Goal: Navigation & Orientation: Find specific page/section

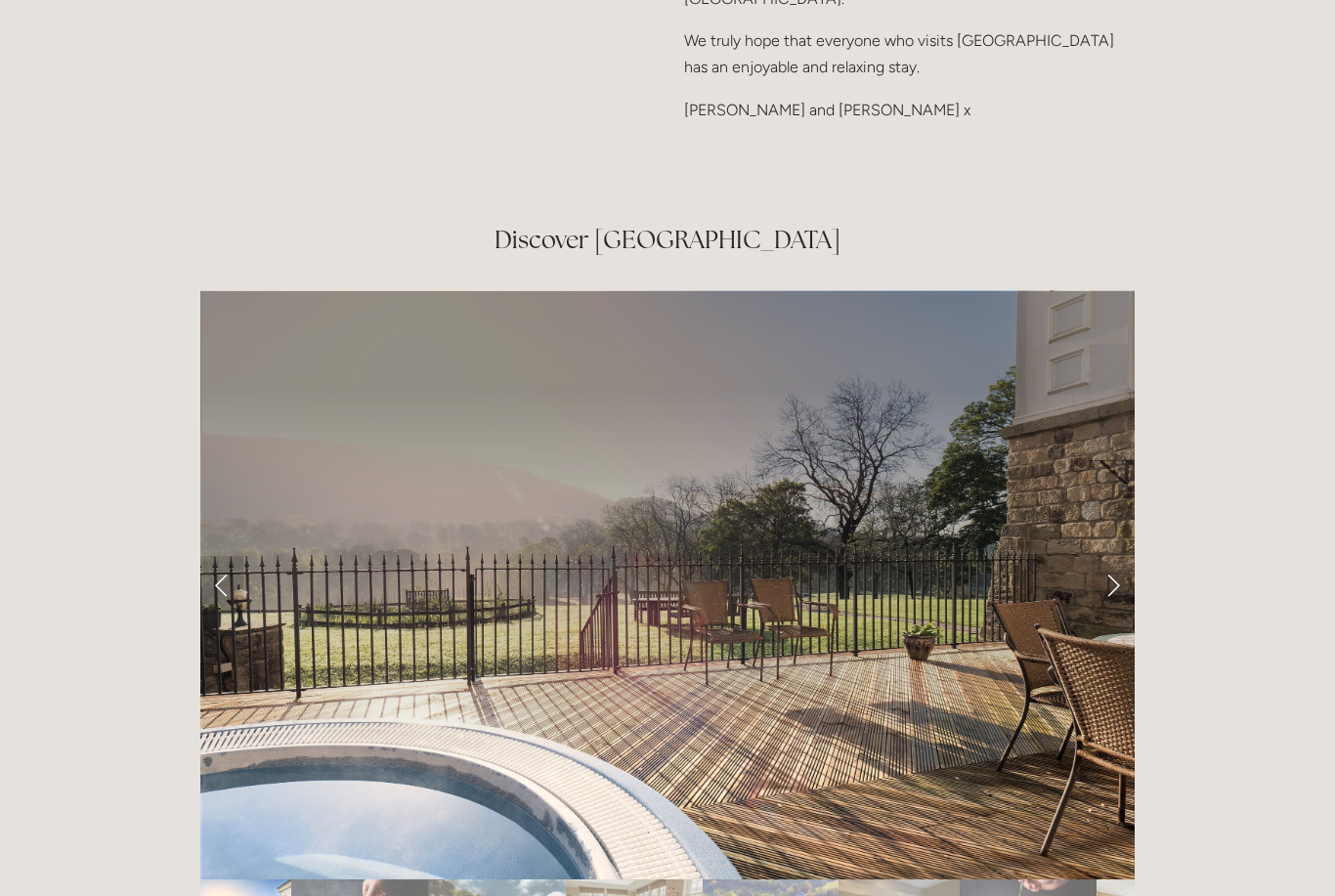
scroll to position [3130, 0]
click at [1119, 555] on link "Next Slide" at bounding box center [1112, 584] width 43 height 59
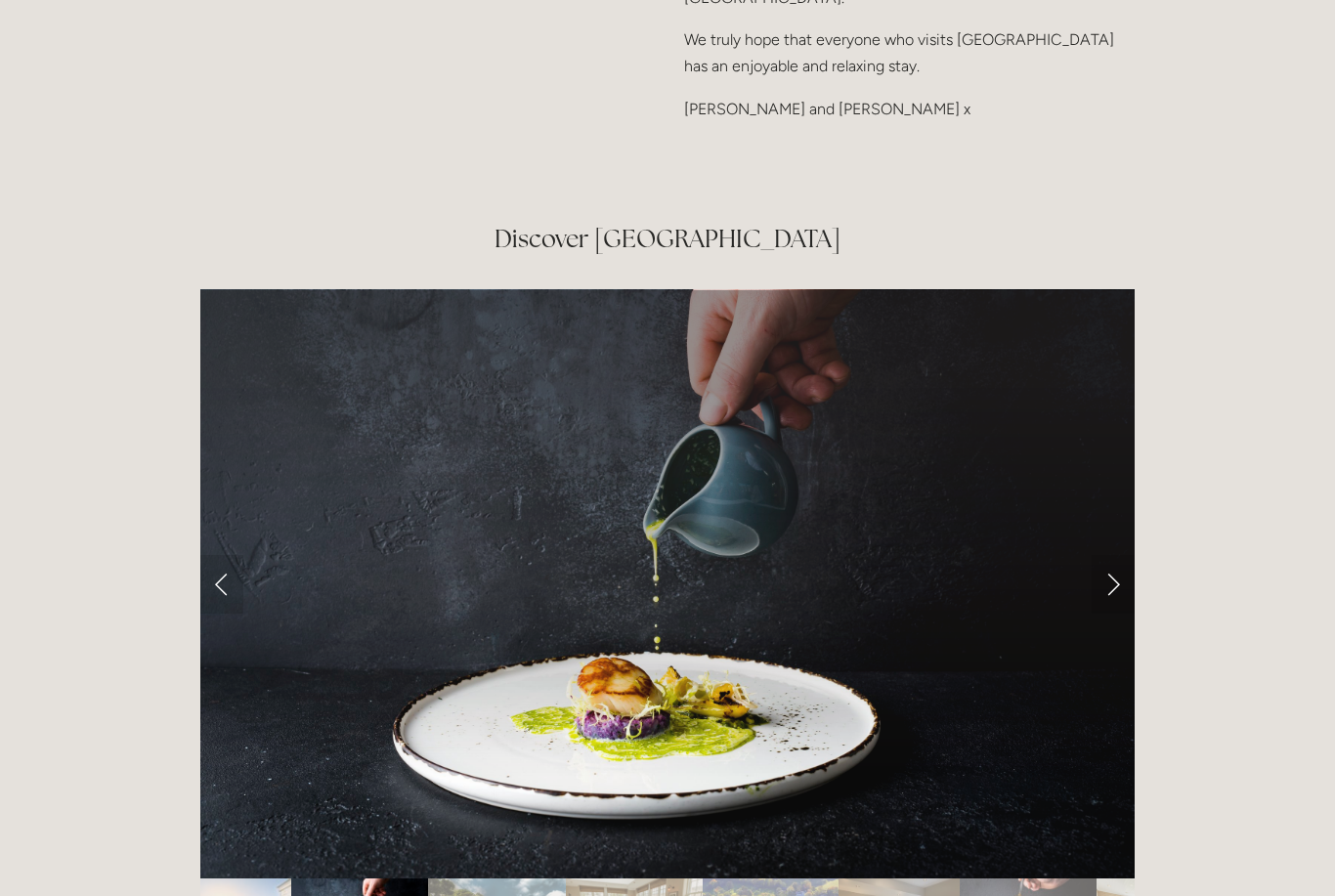
click at [1111, 555] on link "Next Slide" at bounding box center [1112, 584] width 43 height 59
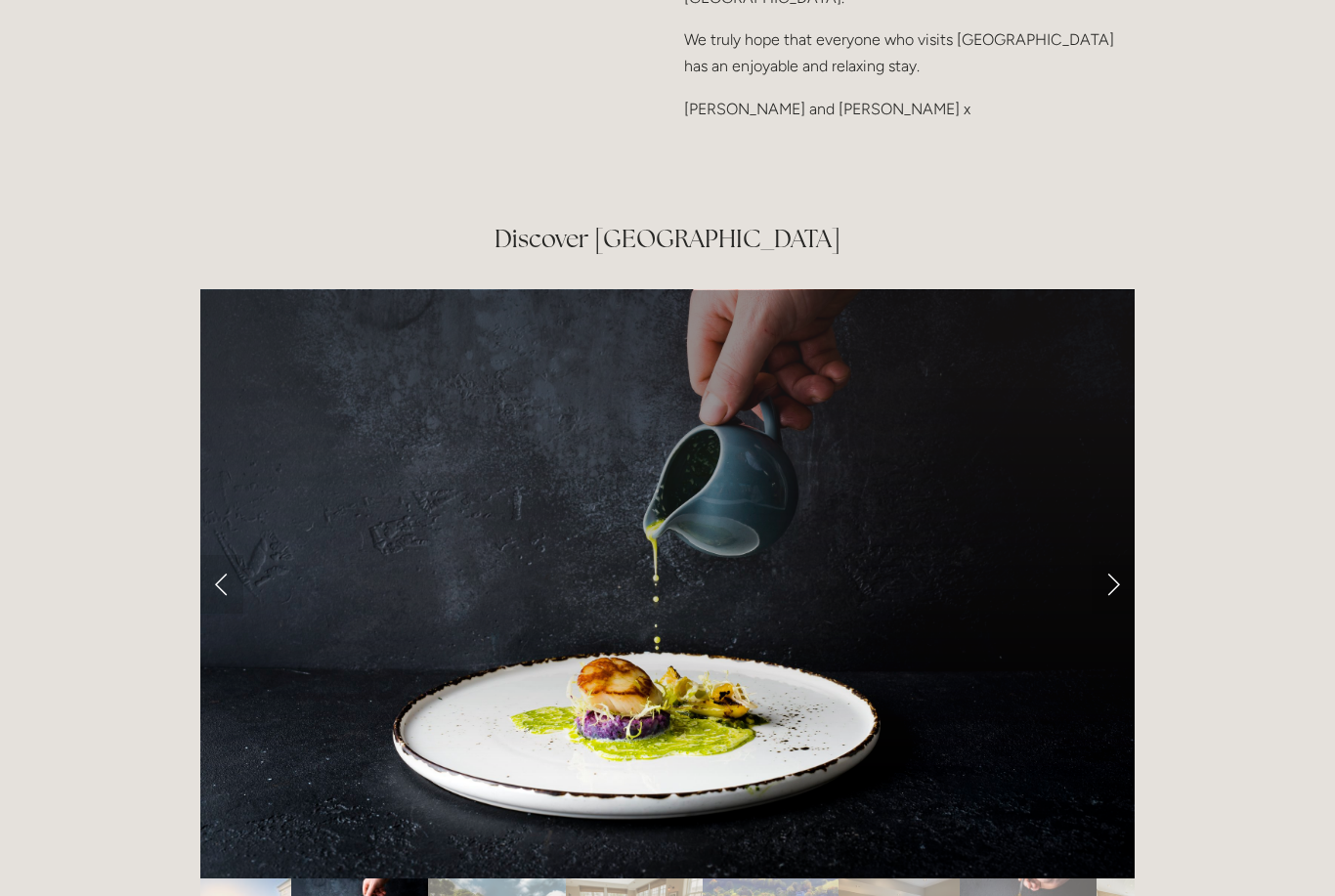
click at [1121, 555] on link "Next Slide" at bounding box center [1112, 584] width 43 height 59
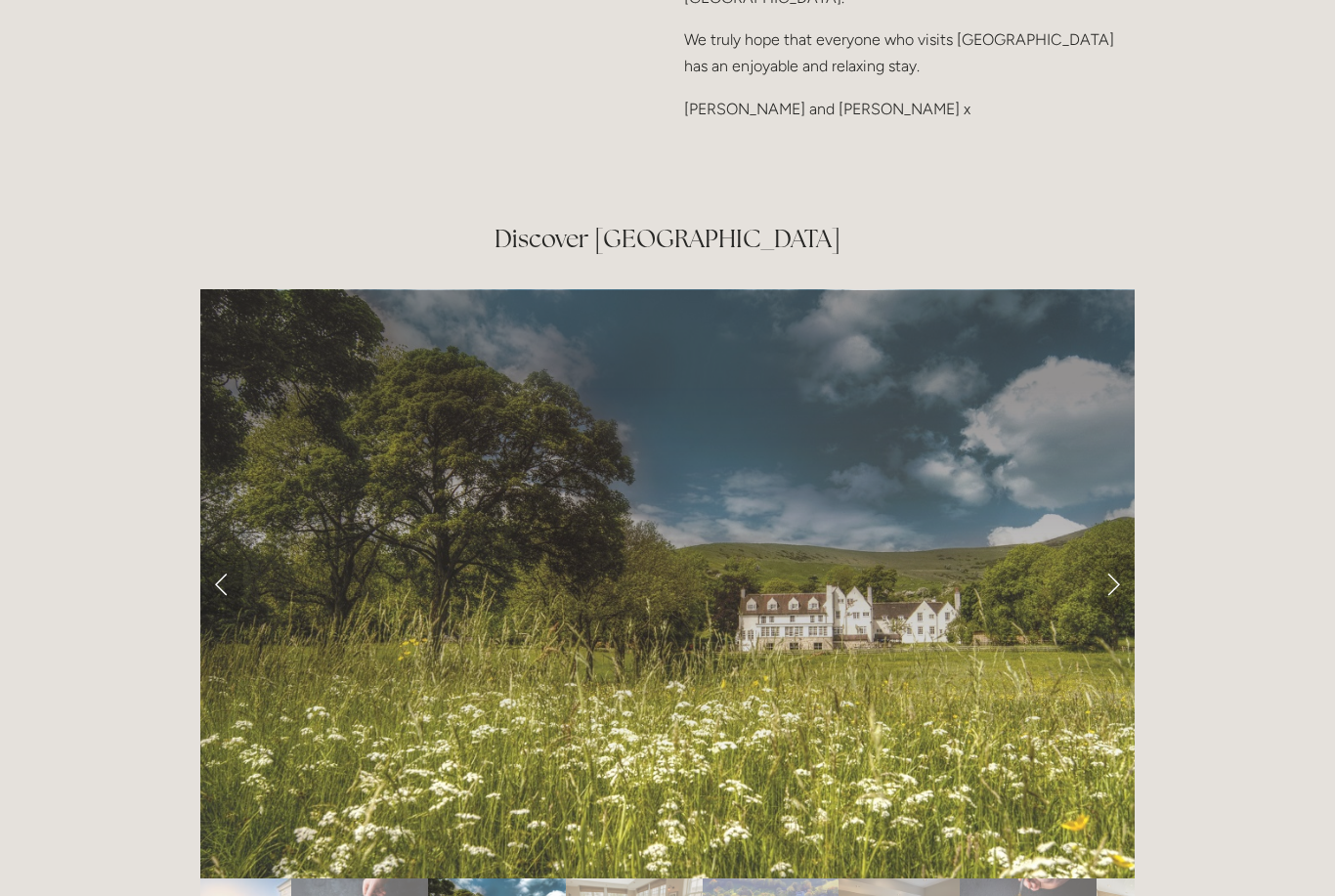
click at [1119, 555] on link "Next Slide" at bounding box center [1112, 584] width 43 height 59
click at [1113, 555] on link "Next Slide" at bounding box center [1112, 584] width 43 height 59
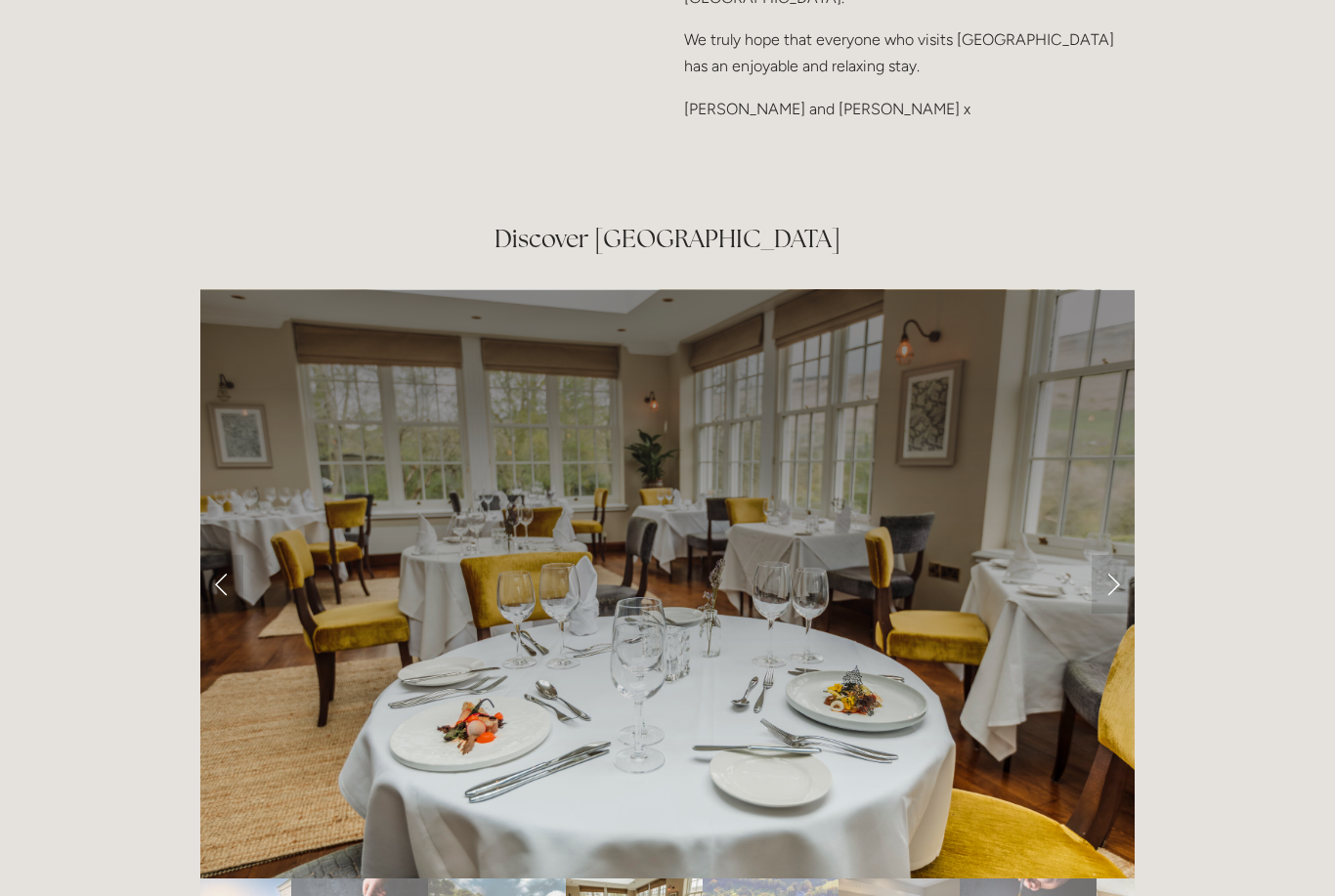
click at [1111, 555] on link "Next Slide" at bounding box center [1112, 584] width 43 height 59
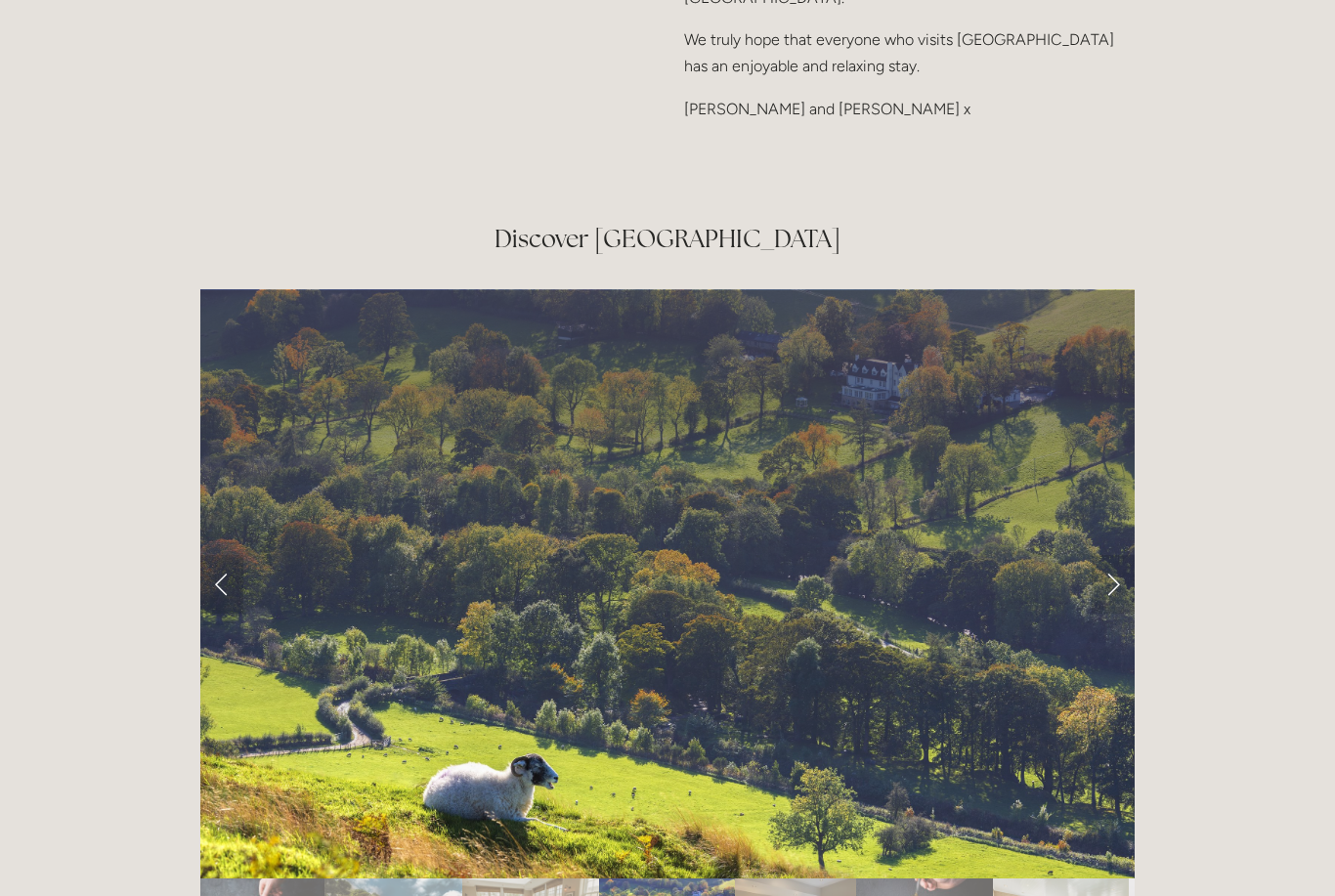
click at [1114, 555] on link "Next Slide" at bounding box center [1112, 584] width 43 height 59
click at [1109, 555] on link "Next Slide" at bounding box center [1112, 584] width 43 height 59
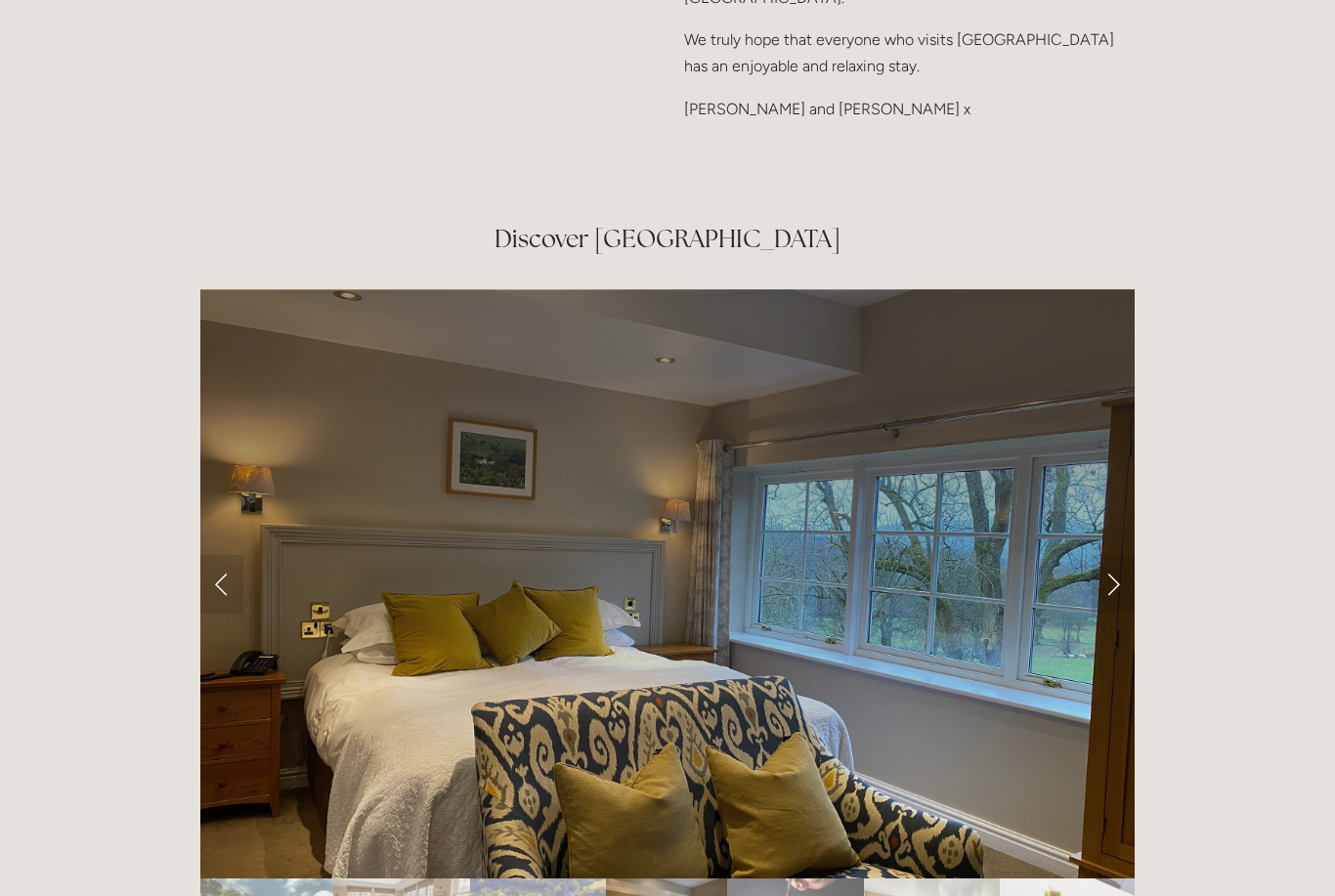
click at [1105, 555] on link "Next Slide" at bounding box center [1112, 584] width 43 height 59
click at [1116, 555] on link "Next Slide" at bounding box center [1112, 584] width 43 height 59
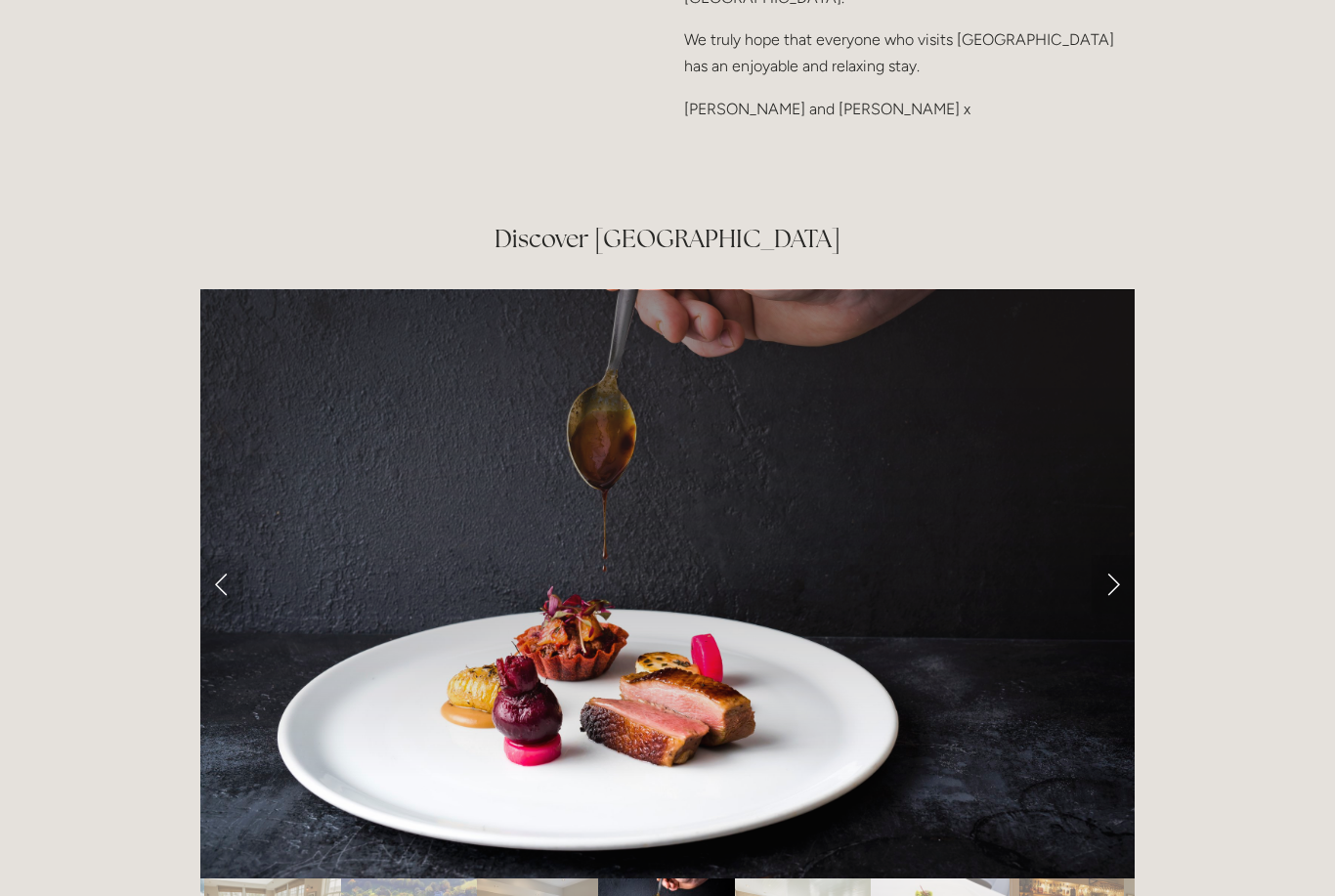
click at [1111, 555] on link "Next Slide" at bounding box center [1112, 584] width 43 height 59
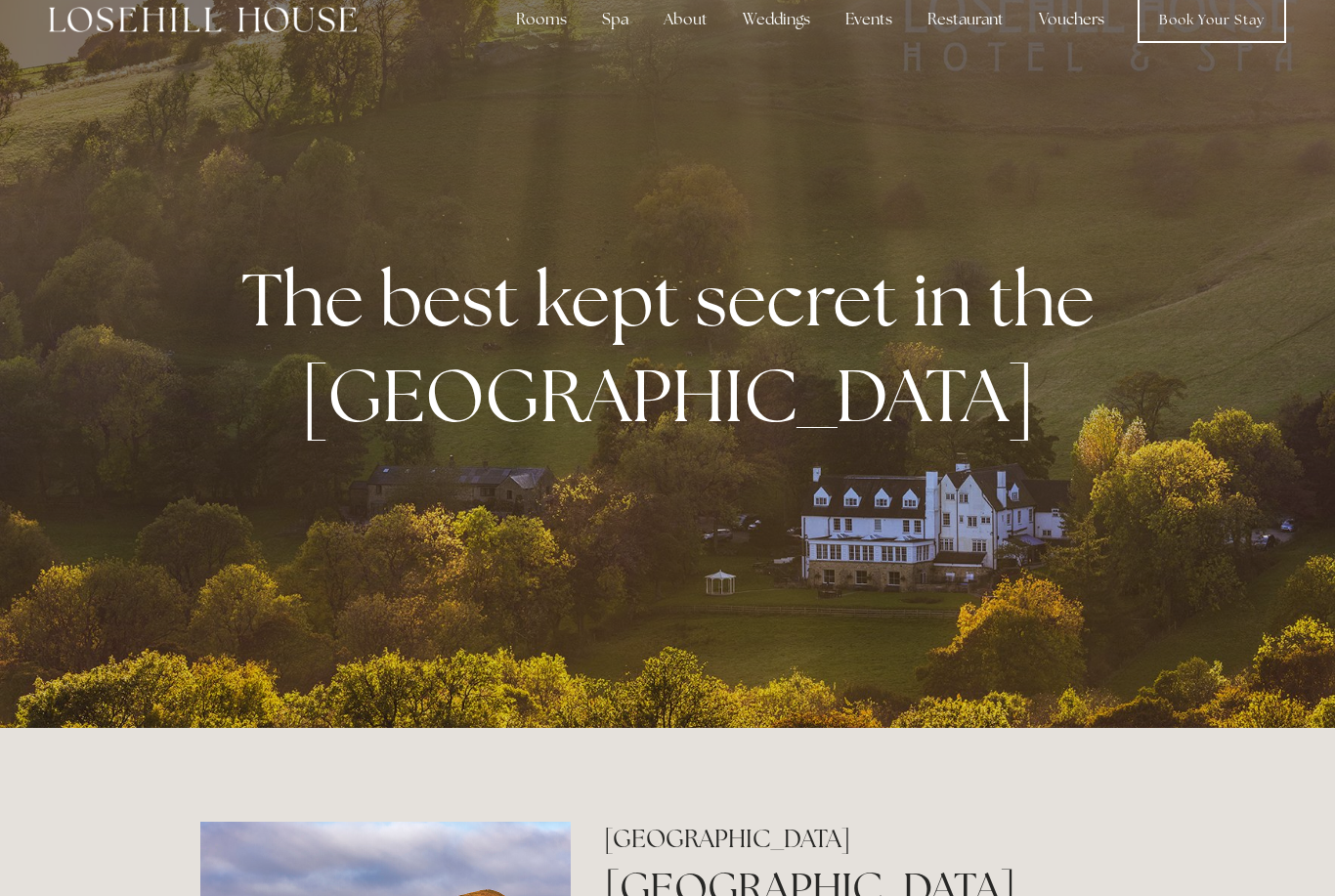
scroll to position [0, 0]
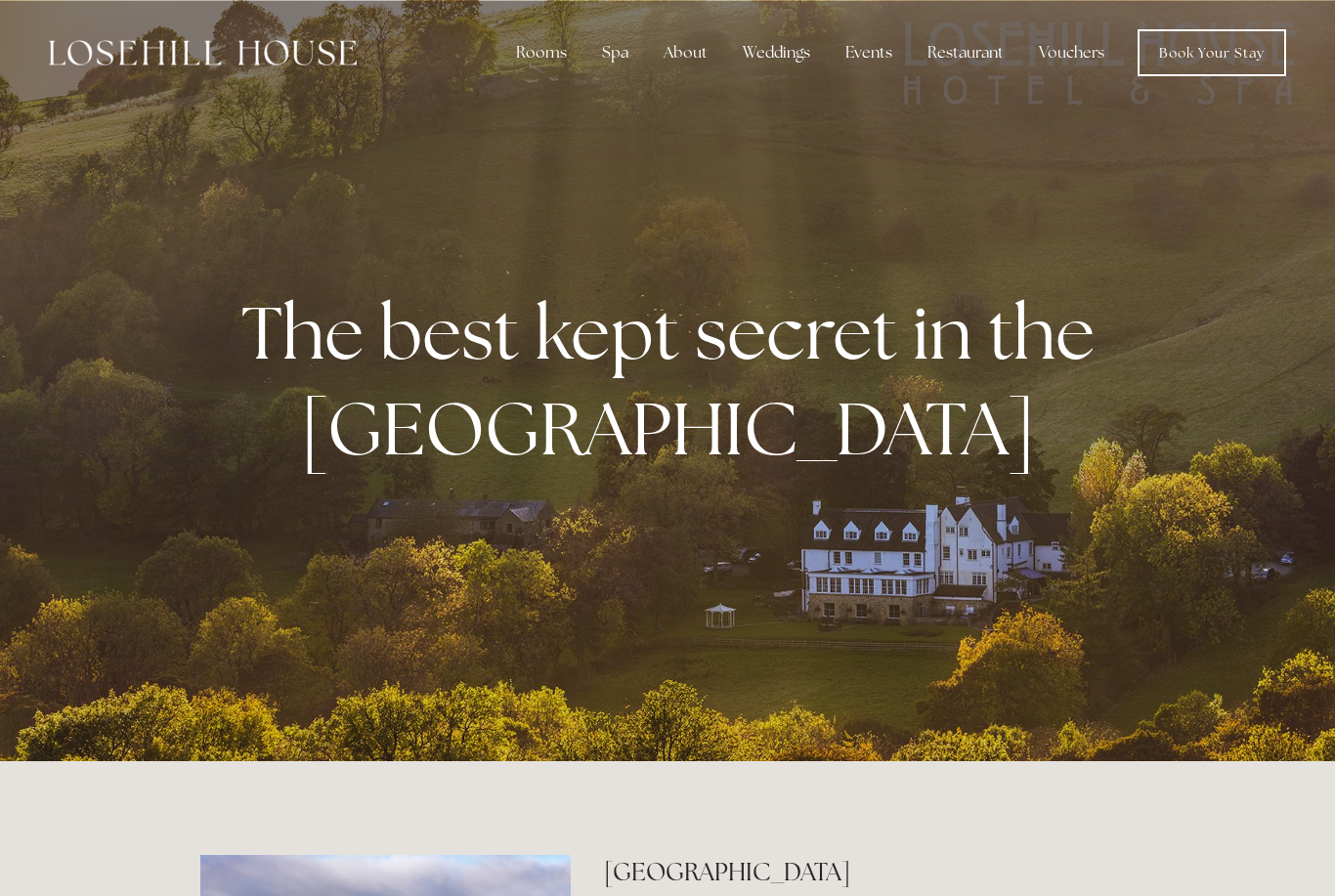
click at [554, 52] on div "Rooms" at bounding box center [541, 52] width 82 height 39
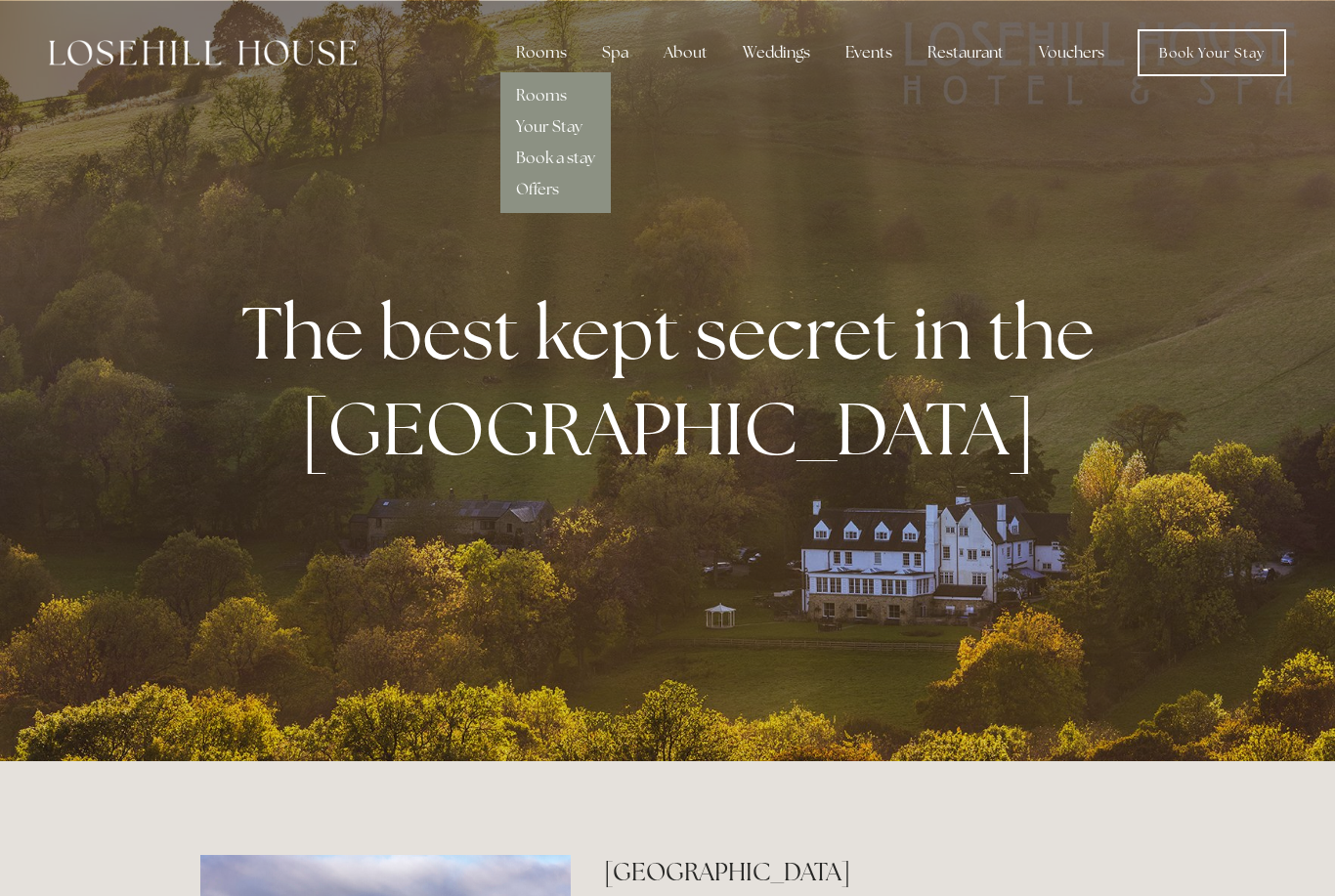
click at [555, 90] on link "Rooms" at bounding box center [541, 95] width 51 height 21
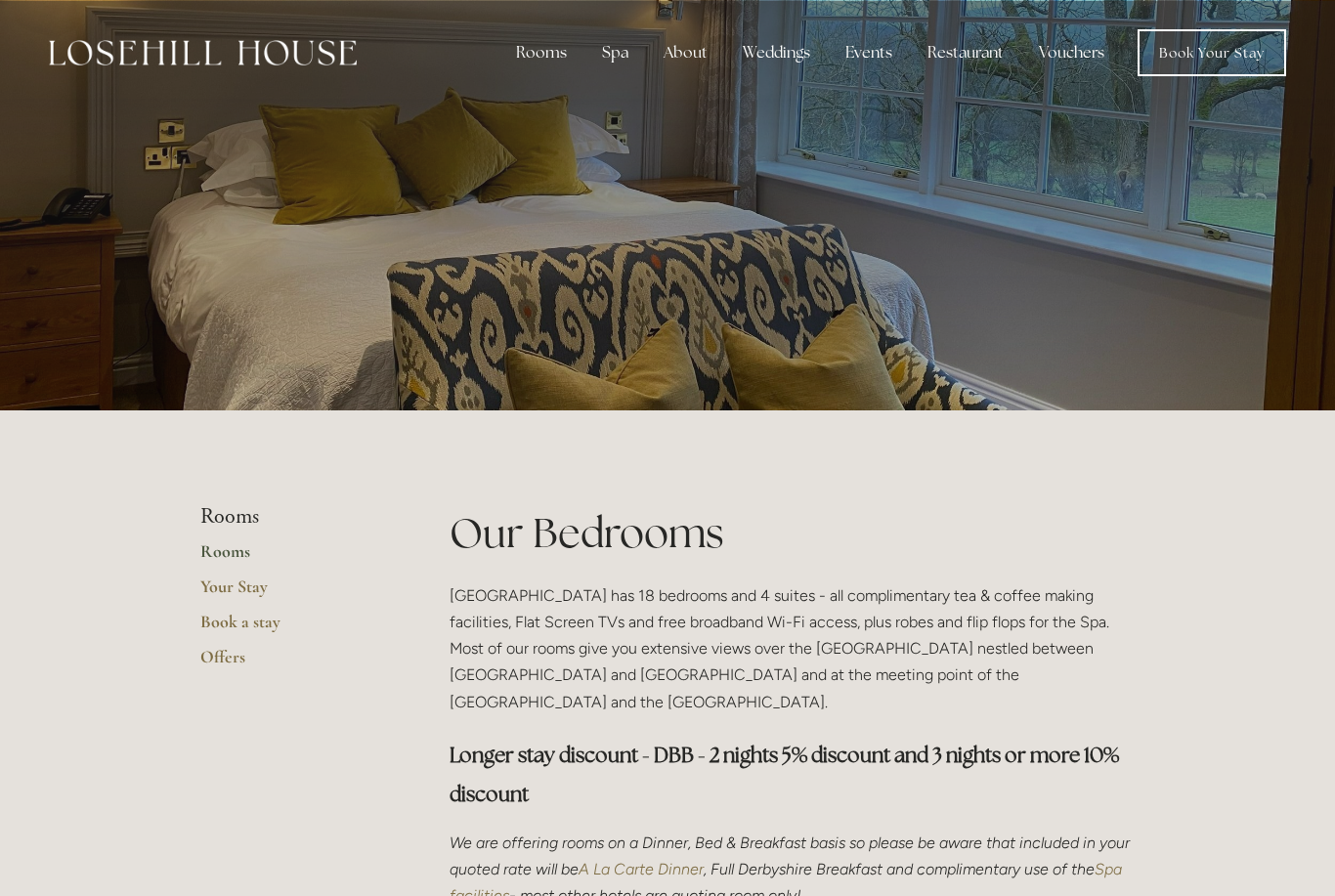
click at [624, 51] on div "Spa" at bounding box center [615, 52] width 58 height 39
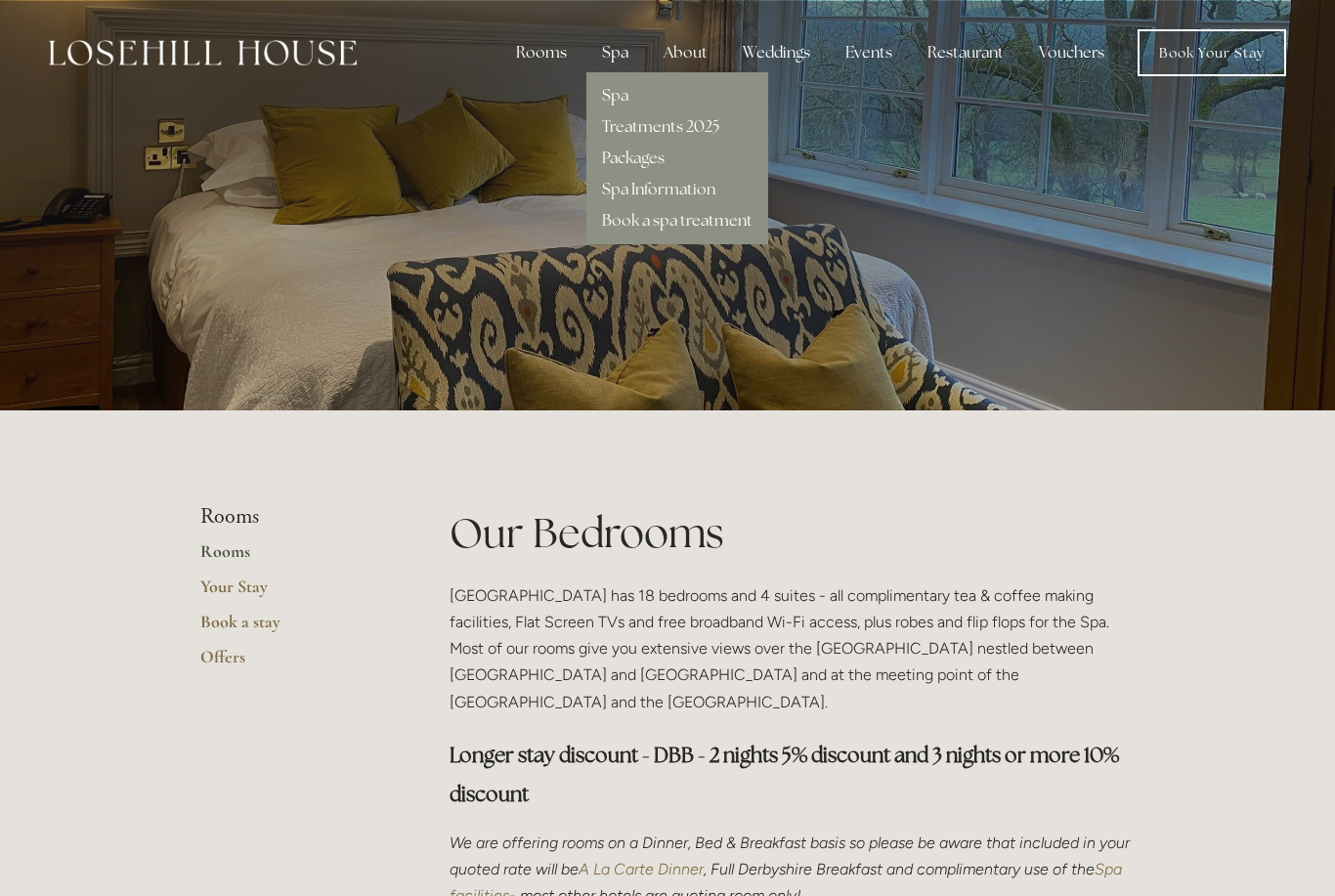
click at [625, 96] on link "Spa" at bounding box center [615, 95] width 26 height 21
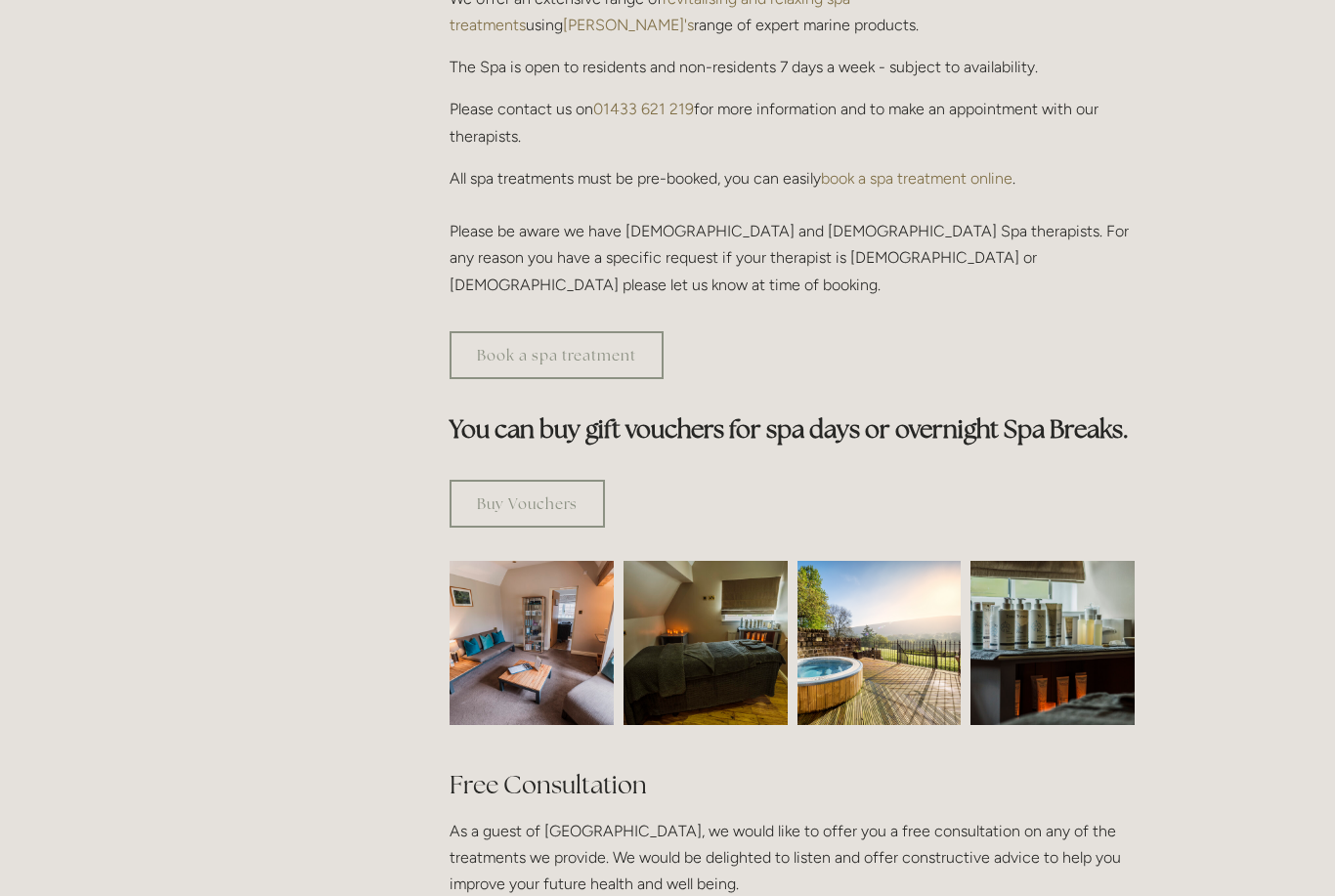
scroll to position [845, 0]
click at [540, 589] on img at bounding box center [531, 643] width 246 height 164
click at [548, 608] on img at bounding box center [531, 643] width 246 height 164
click at [546, 602] on img at bounding box center [531, 643] width 246 height 164
click at [899, 595] on img at bounding box center [879, 643] width 164 height 164
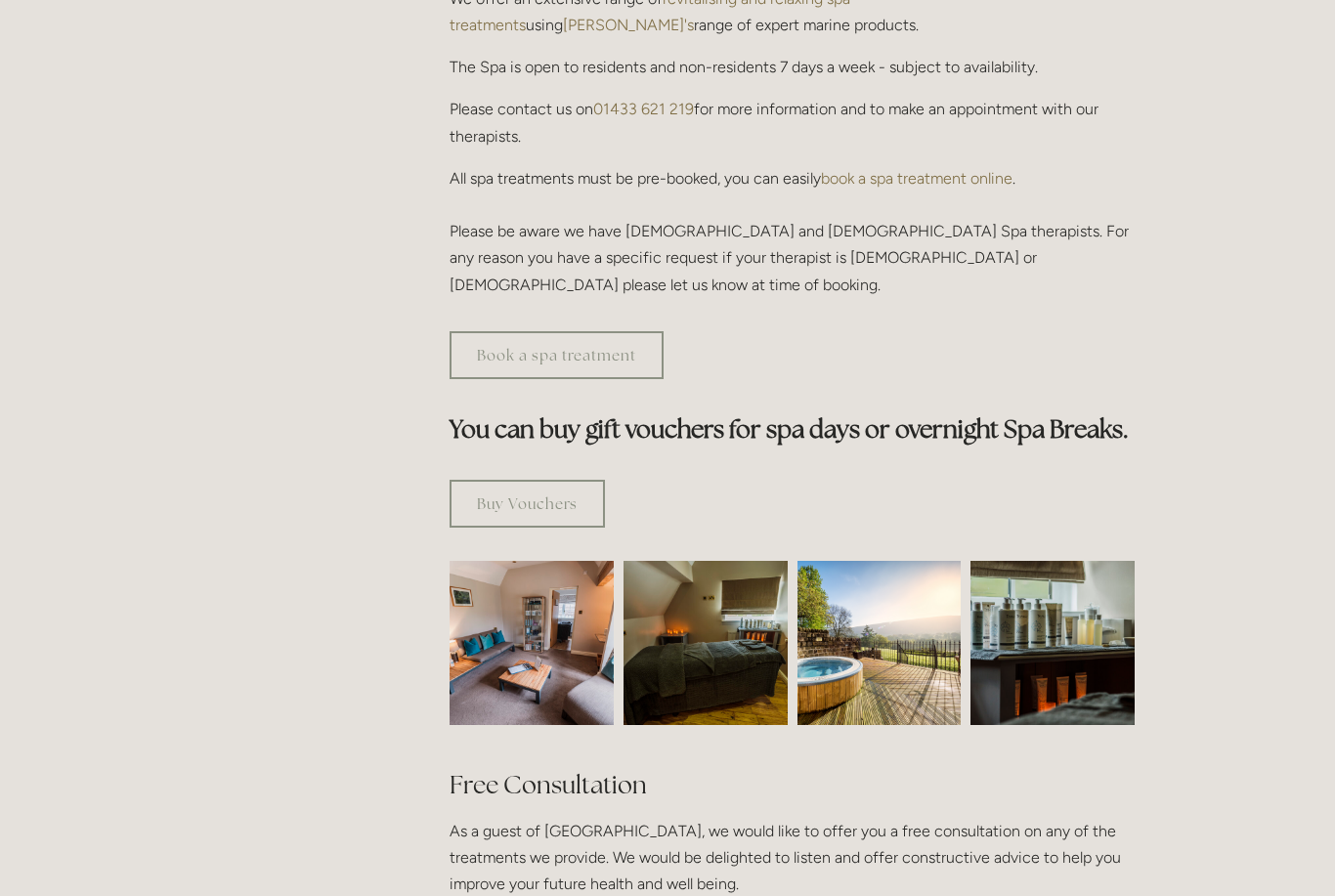
click at [876, 612] on img at bounding box center [879, 643] width 164 height 164
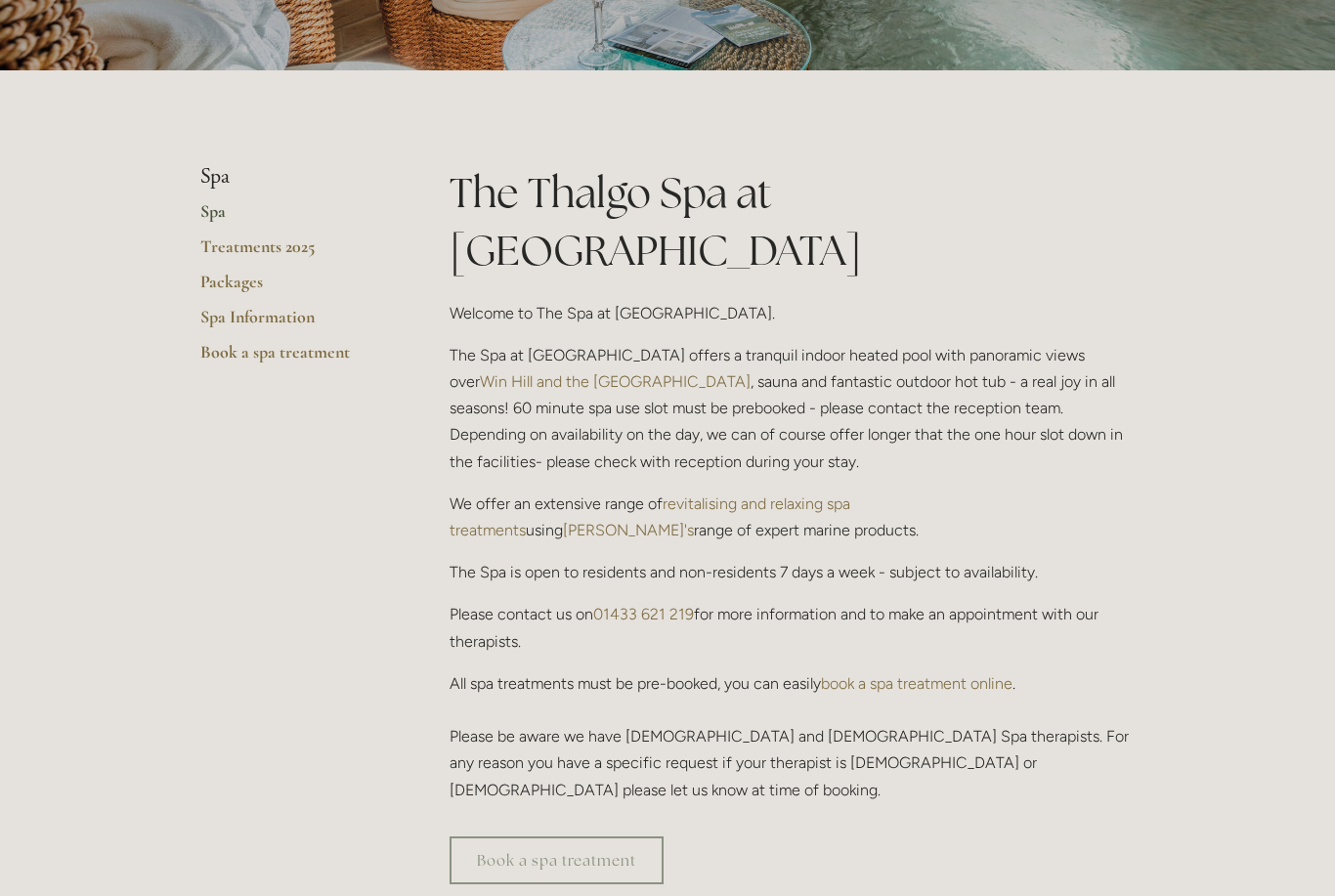
scroll to position [0, 0]
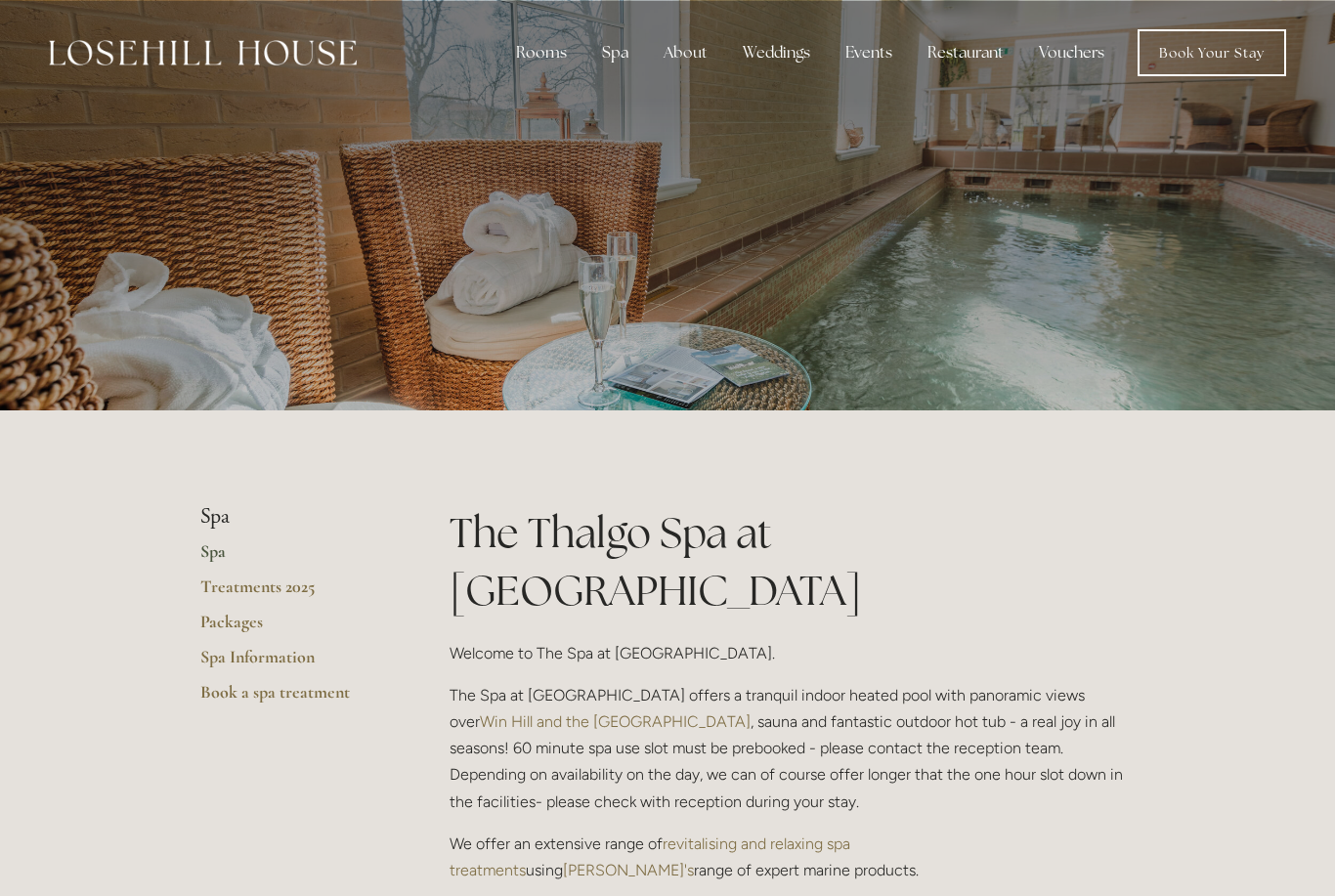
click at [702, 57] on div "About" at bounding box center [685, 52] width 75 height 39
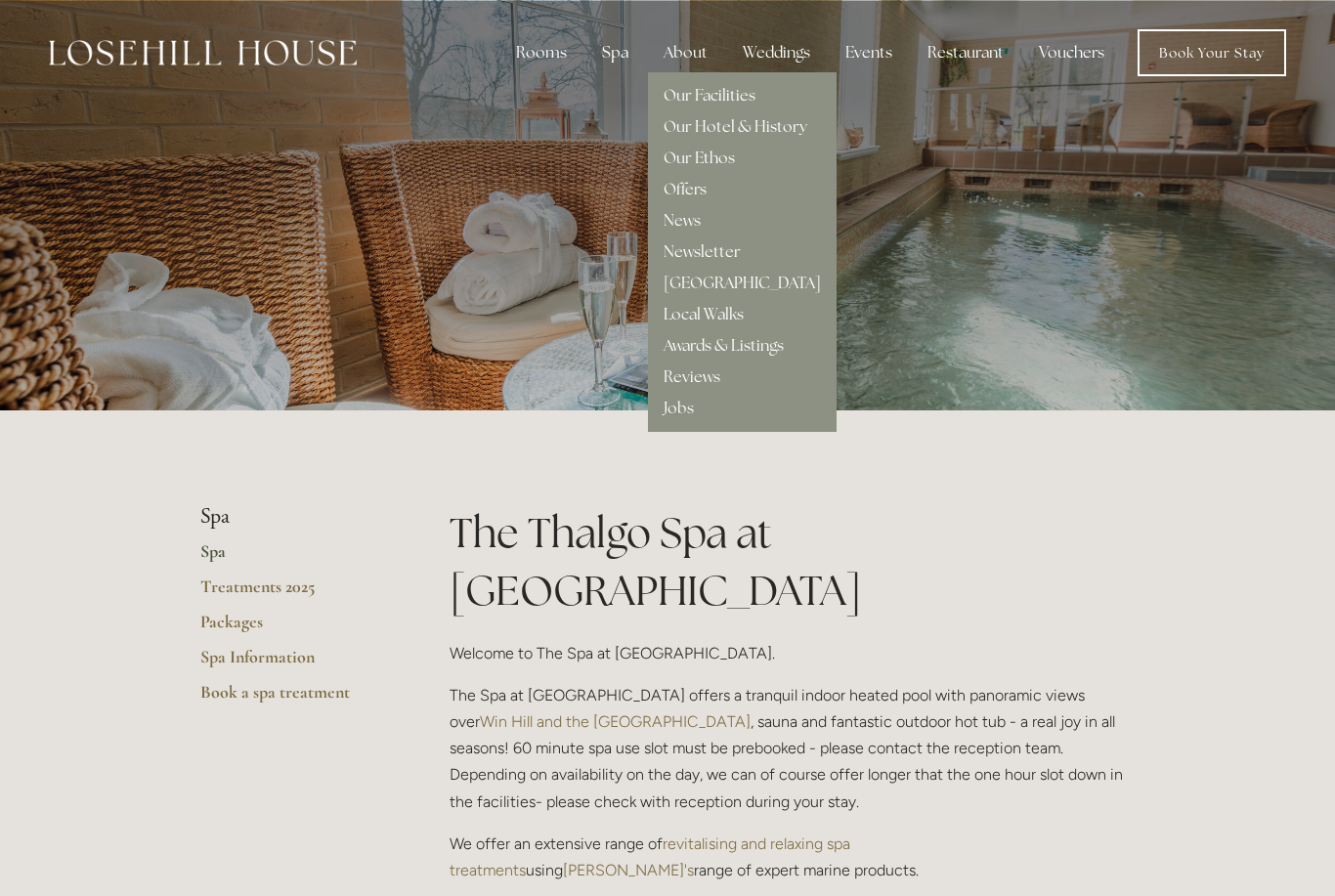
click at [734, 317] on link "Local Walks" at bounding box center [703, 314] width 80 height 21
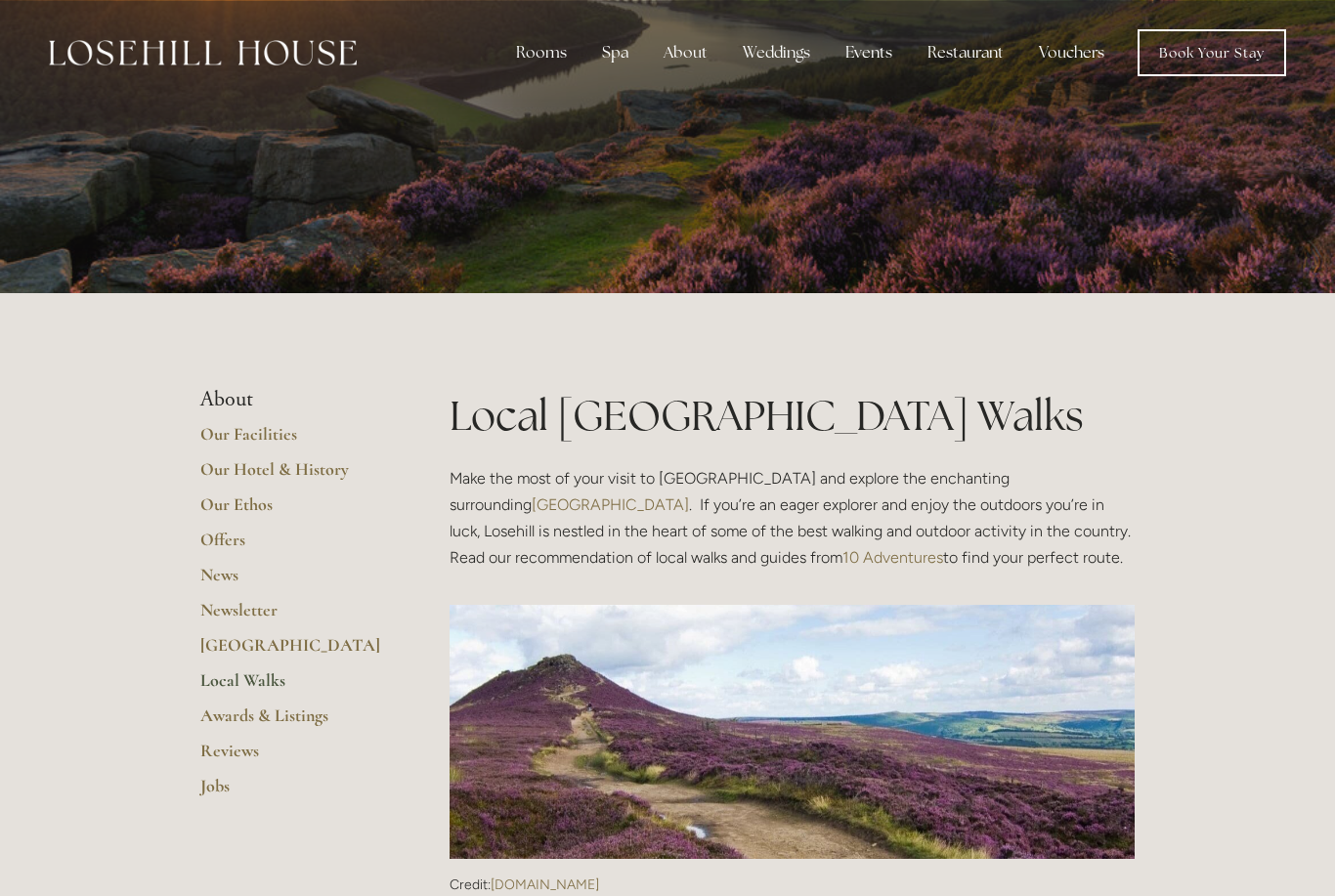
click at [1198, 56] on link "Book Your Stay" at bounding box center [1211, 52] width 149 height 47
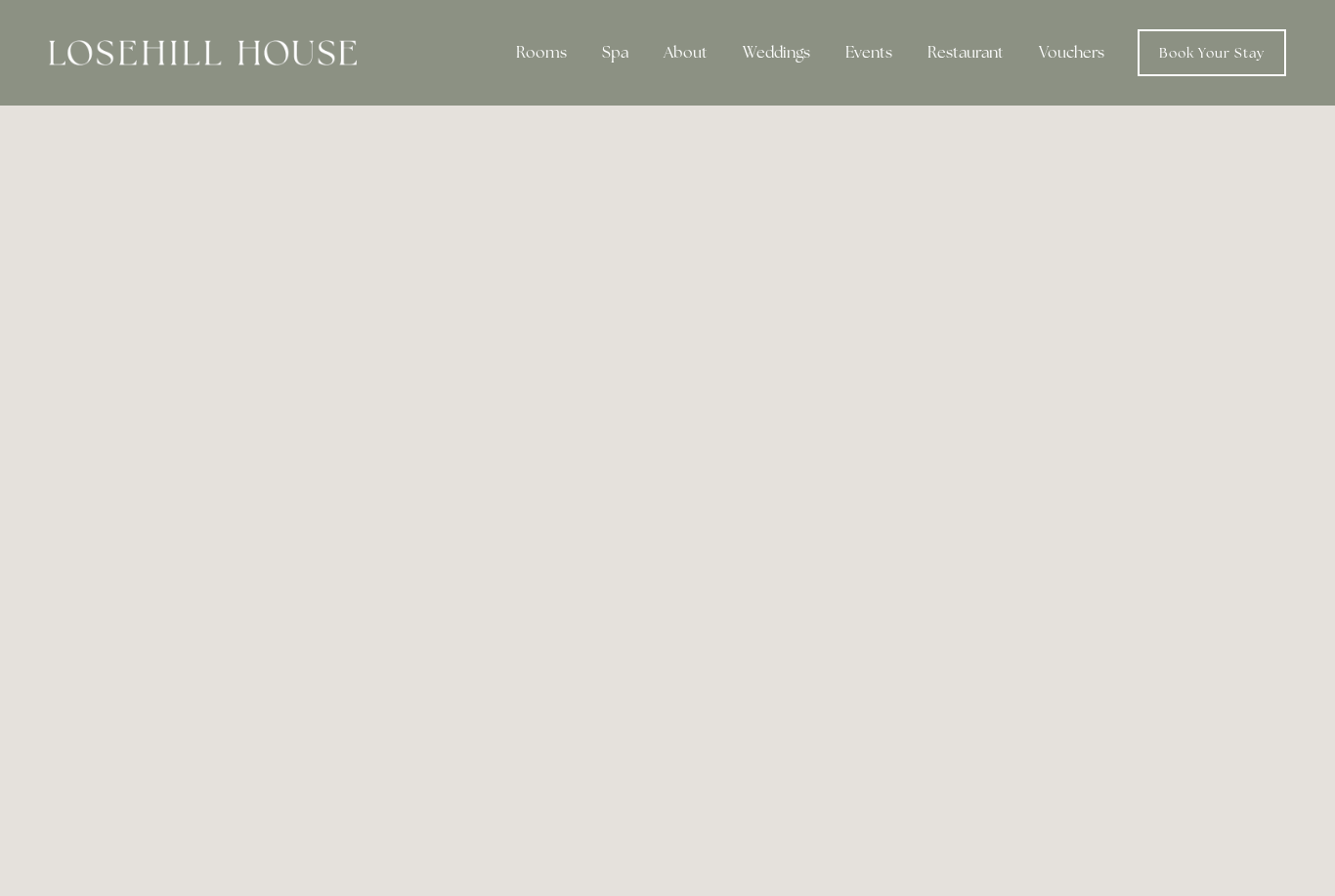
click at [630, 46] on div "Spa" at bounding box center [615, 52] width 58 height 39
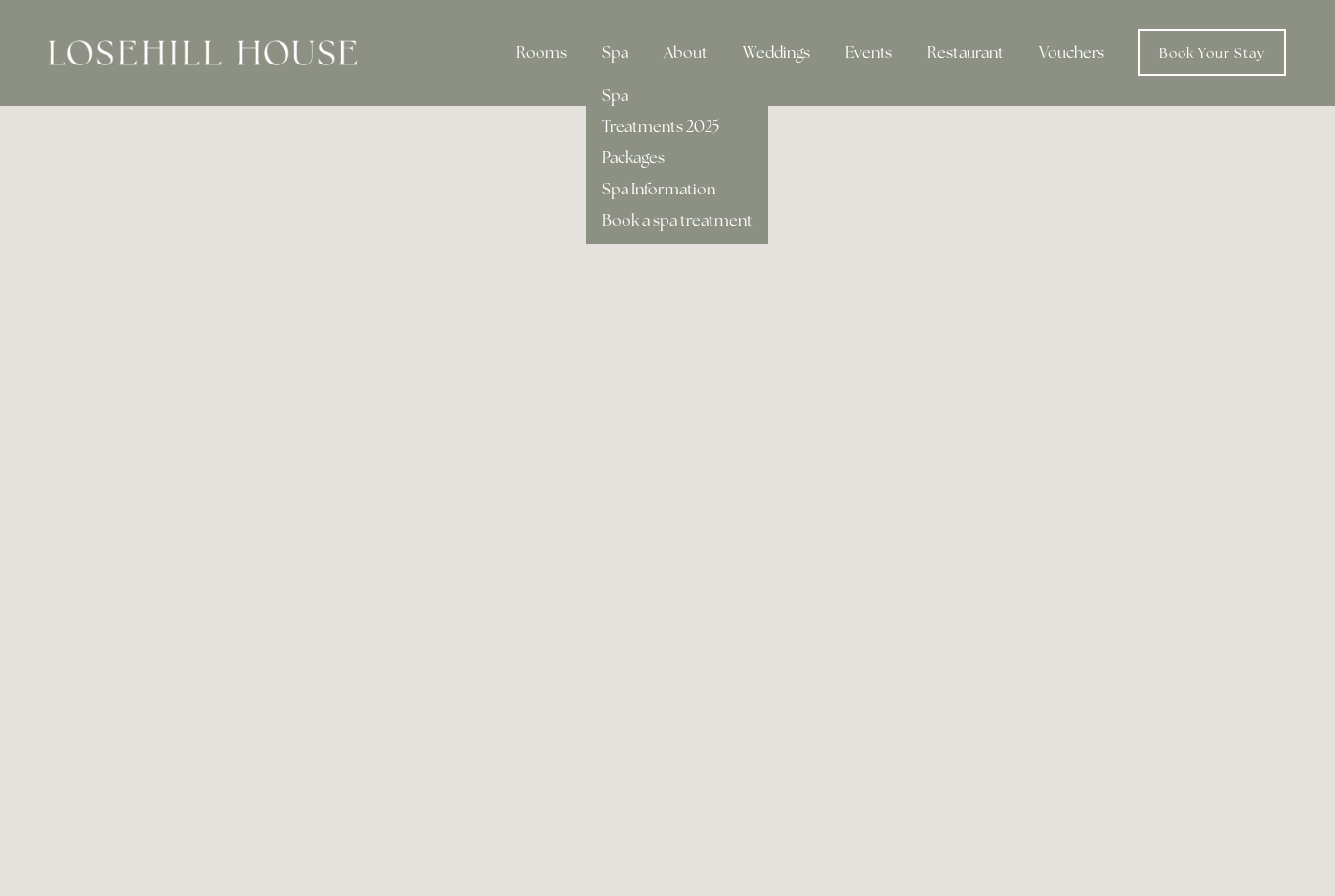
click at [650, 156] on link "Packages" at bounding box center [633, 158] width 63 height 21
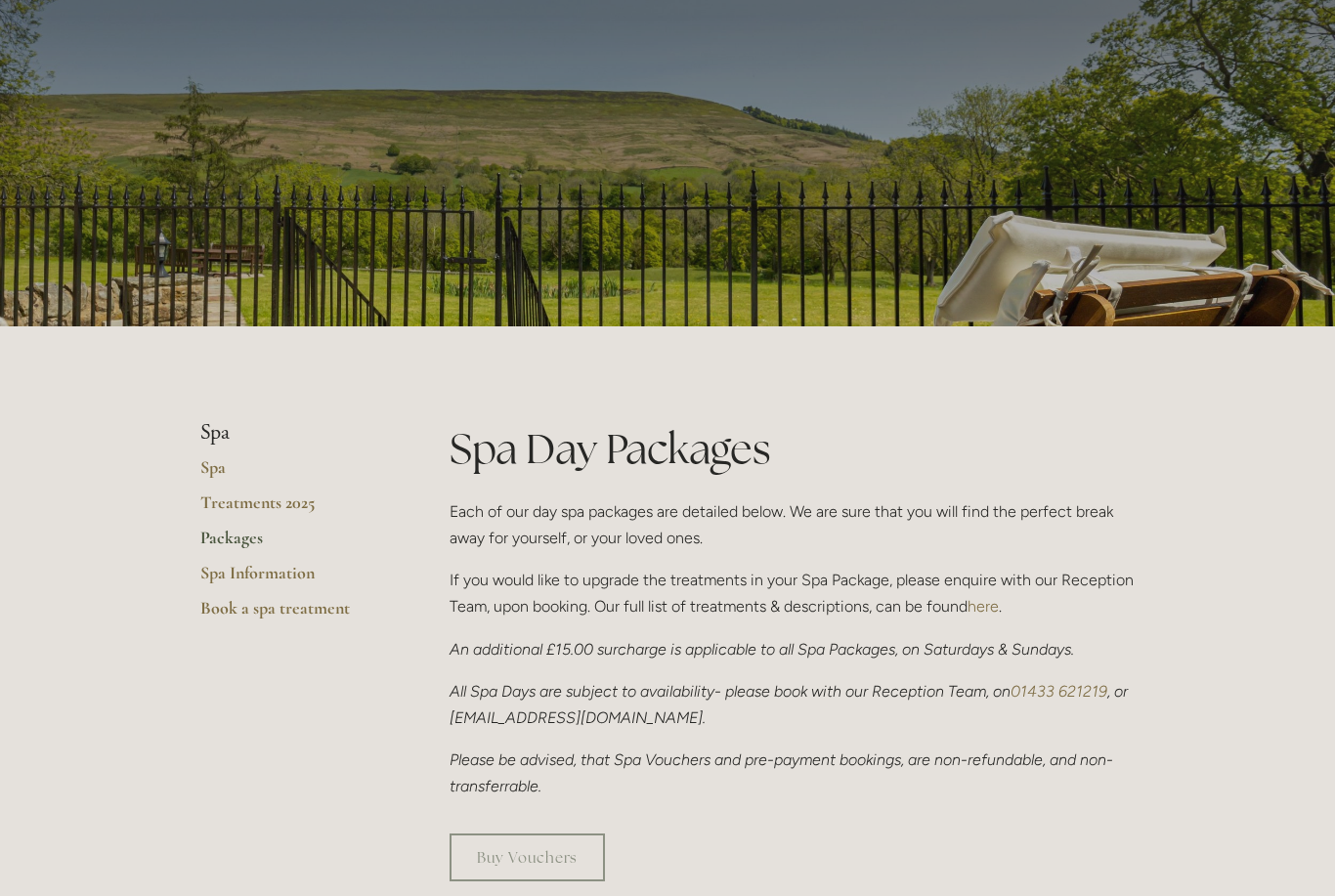
scroll to position [84, 0]
click at [1116, 190] on div at bounding box center [667, 121] width 934 height 410
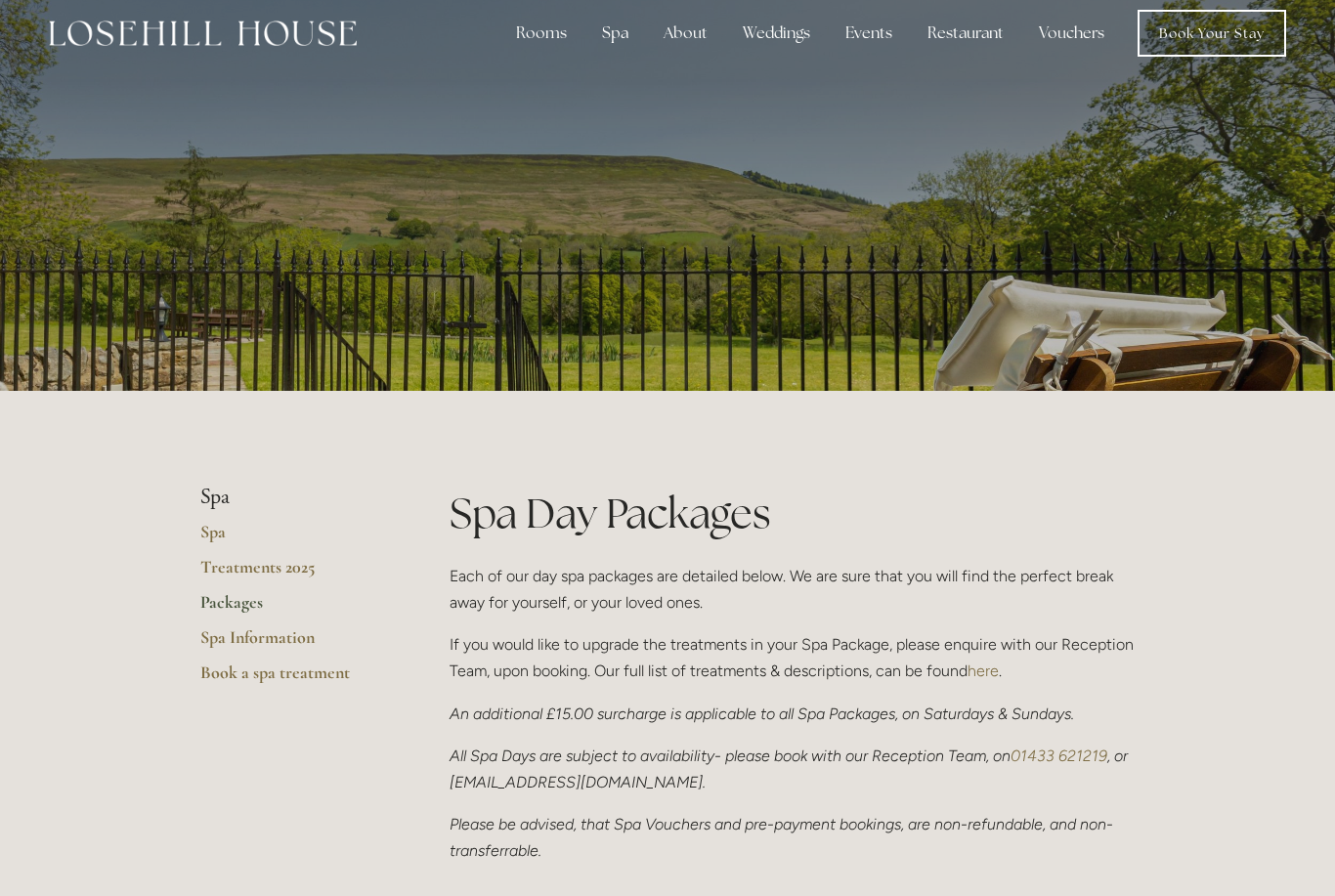
scroll to position [0, 0]
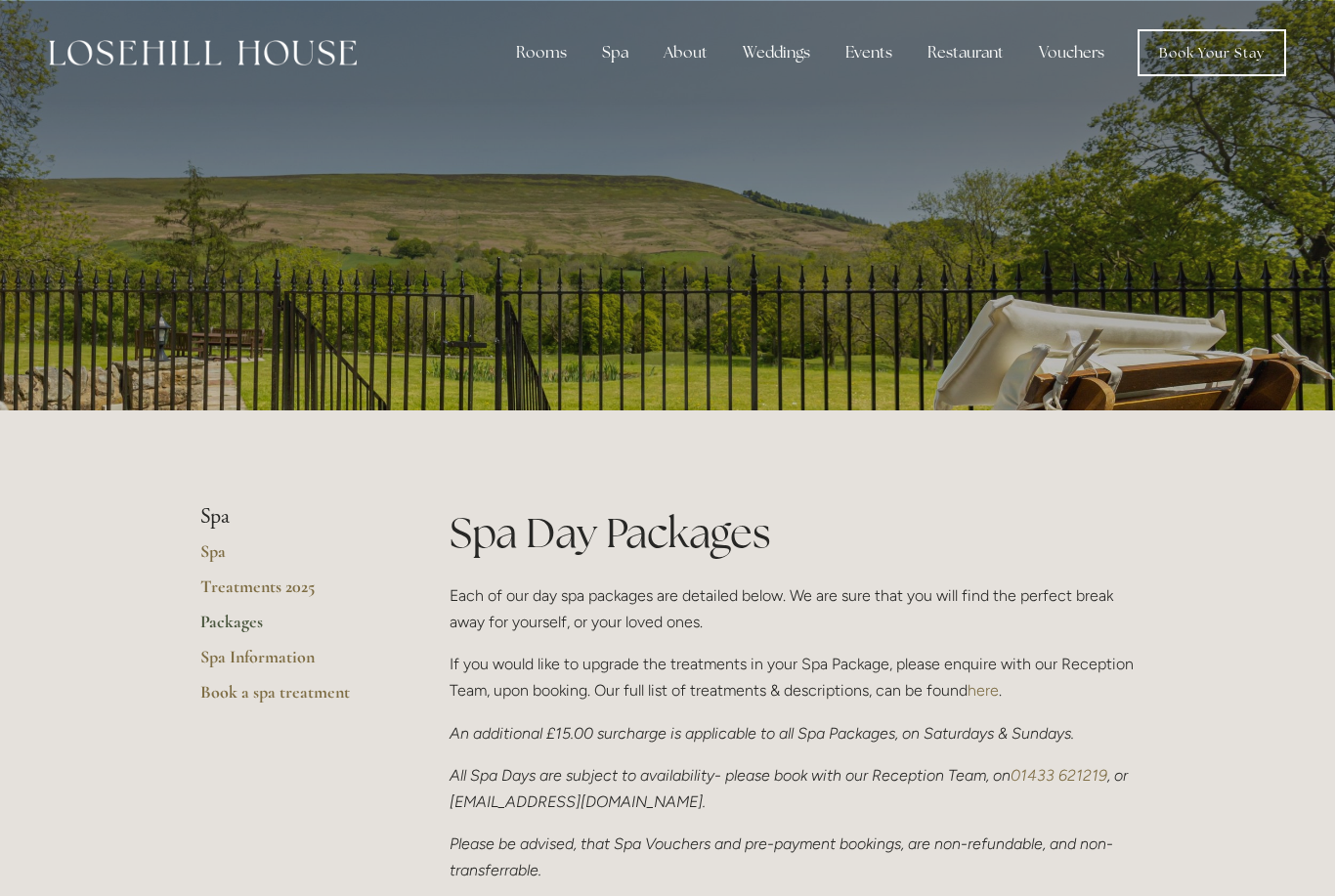
click at [957, 39] on div "Restaurant" at bounding box center [965, 52] width 107 height 39
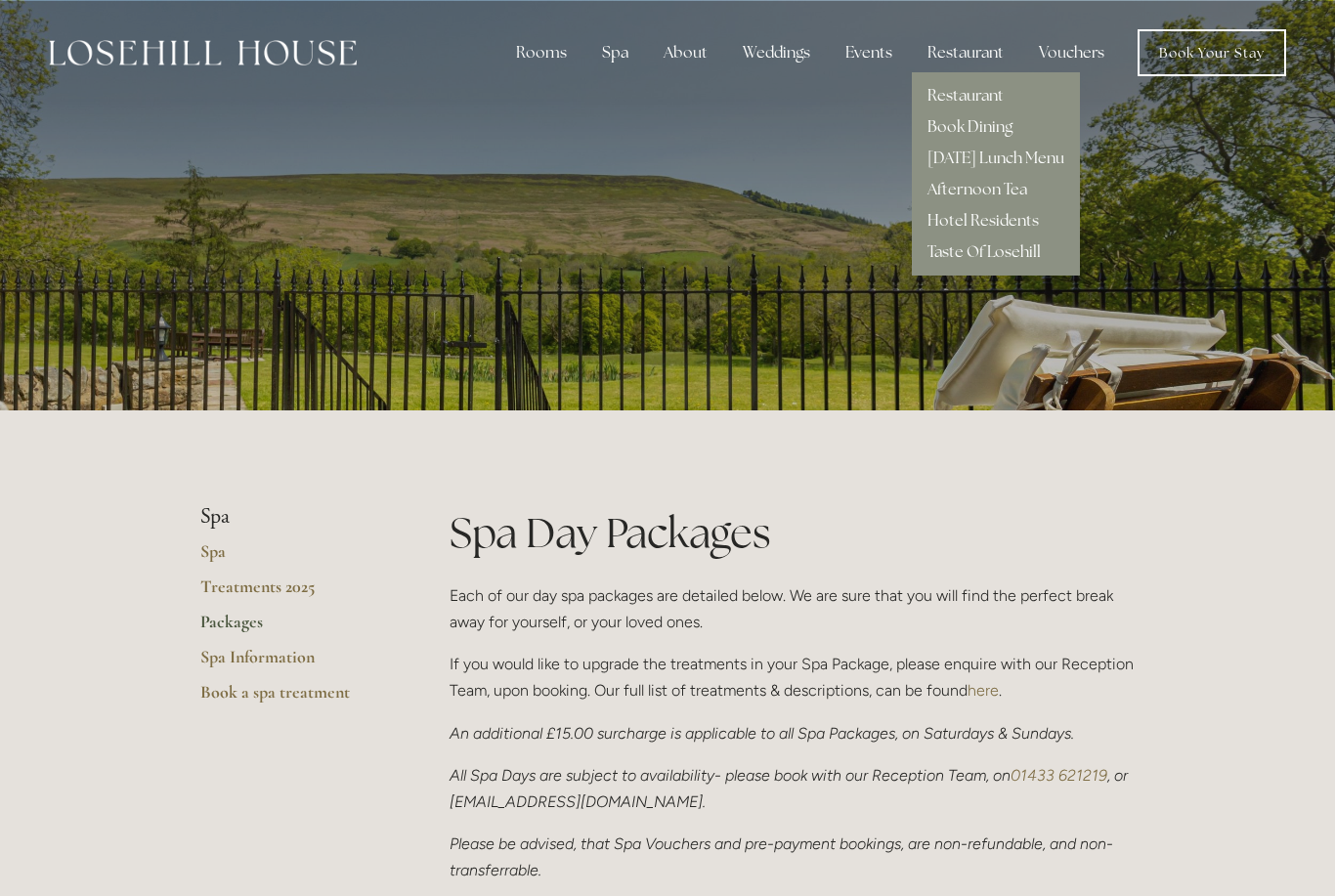
click at [979, 88] on link "Restaurant" at bounding box center [965, 95] width 76 height 21
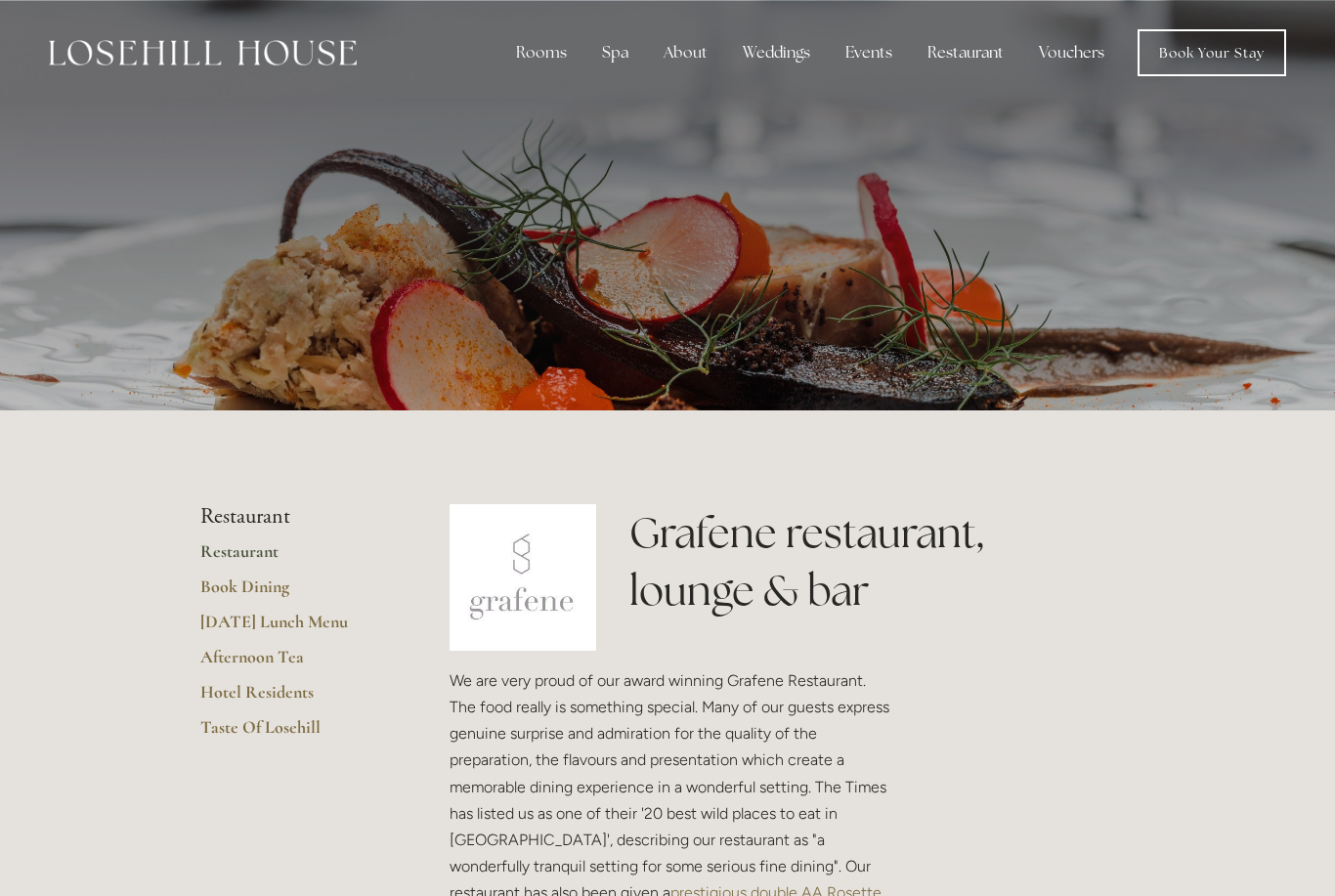
click at [1030, 265] on div at bounding box center [667, 205] width 934 height 410
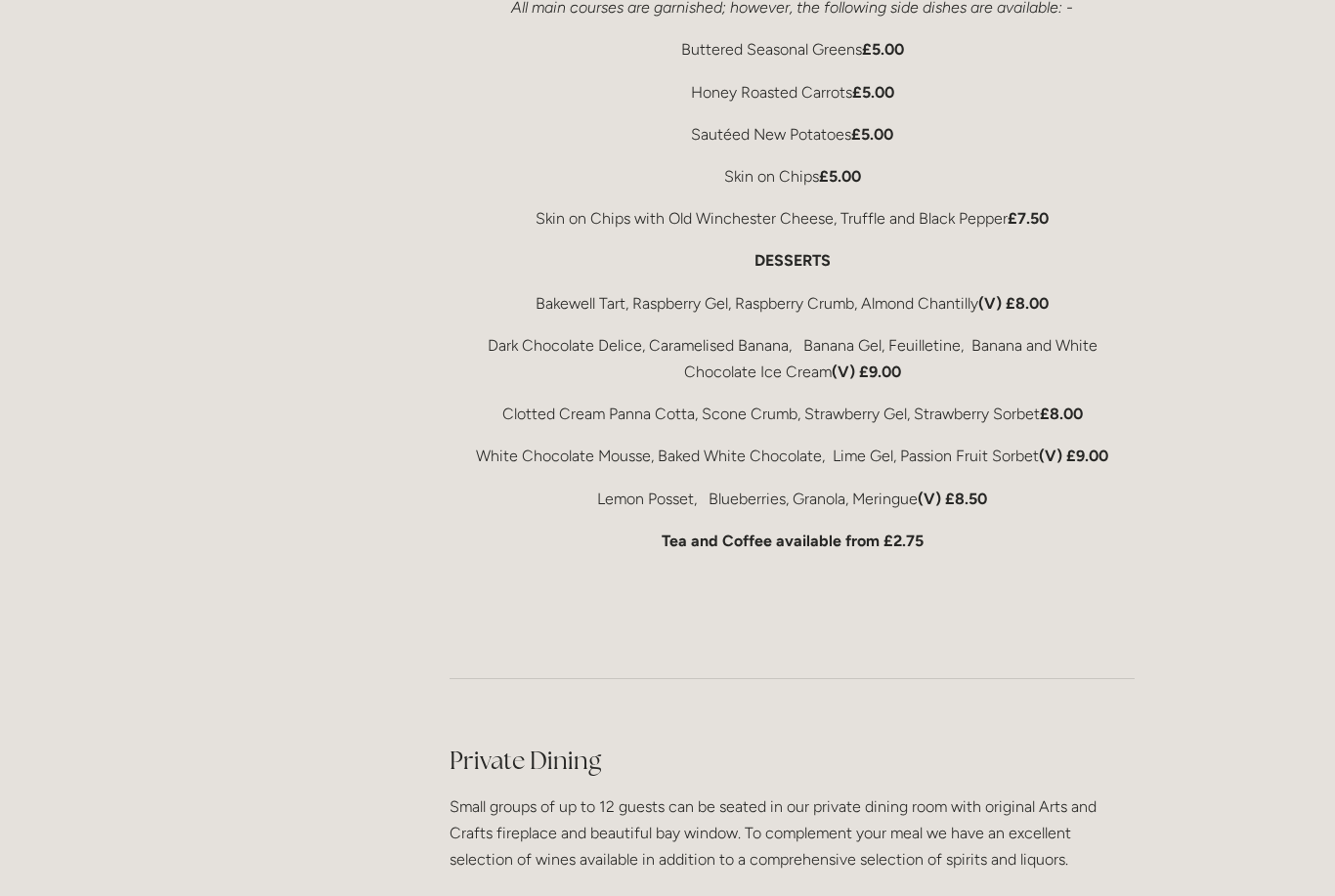
scroll to position [3991, 0]
